Goal: Subscribe to service/newsletter

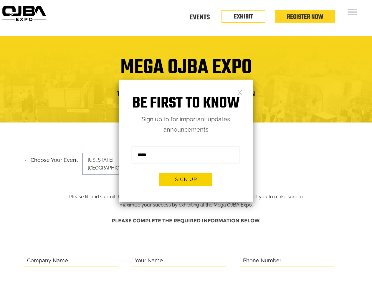
click at [186, 141] on form "Sign me up for the newsletter! ******* Sign up" at bounding box center [186, 168] width 134 height 67
click at [186, 179] on button "Sign up" at bounding box center [185, 179] width 53 height 13
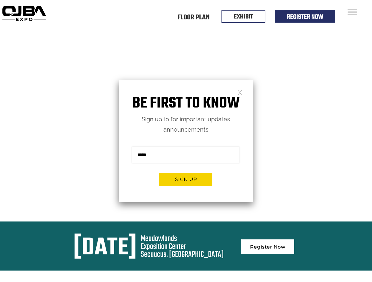
click at [186, 141] on form "Sign me up for the newsletter! ******* Sign up" at bounding box center [186, 168] width 134 height 67
click at [186, 179] on button "Sign up" at bounding box center [185, 179] width 53 height 13
